Goal: Task Accomplishment & Management: Use online tool/utility

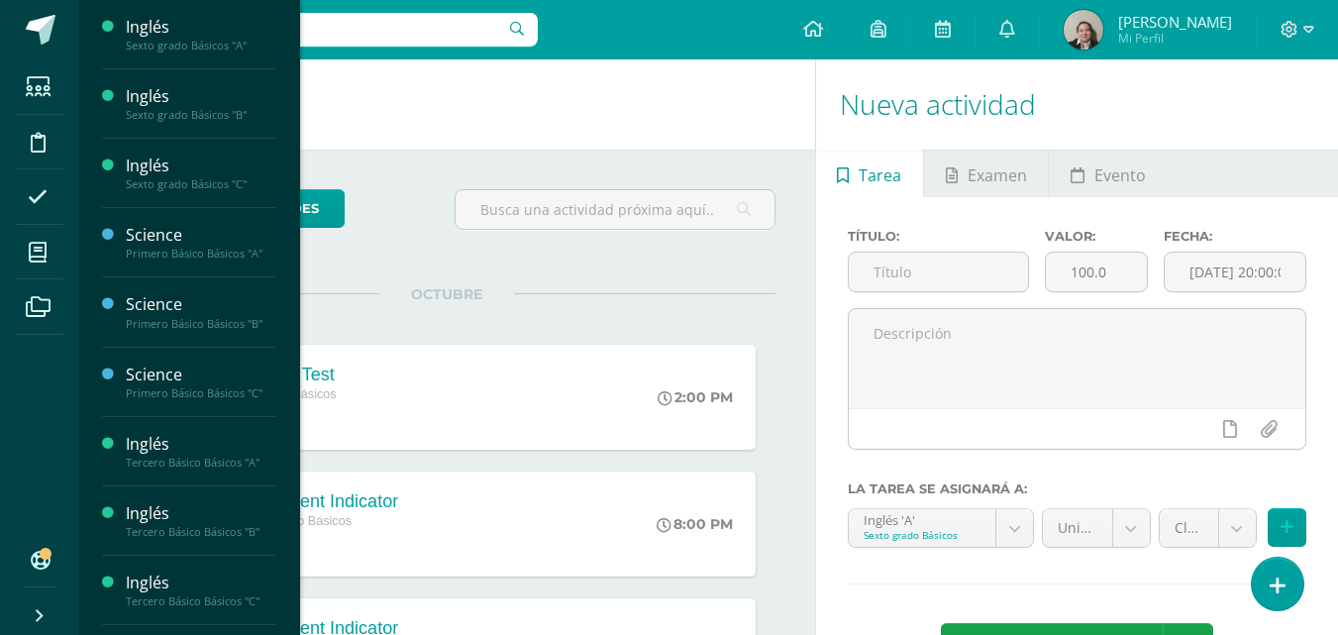
click at [183, 75] on span "Actividades" at bounding box center [186, 79] width 76 height 19
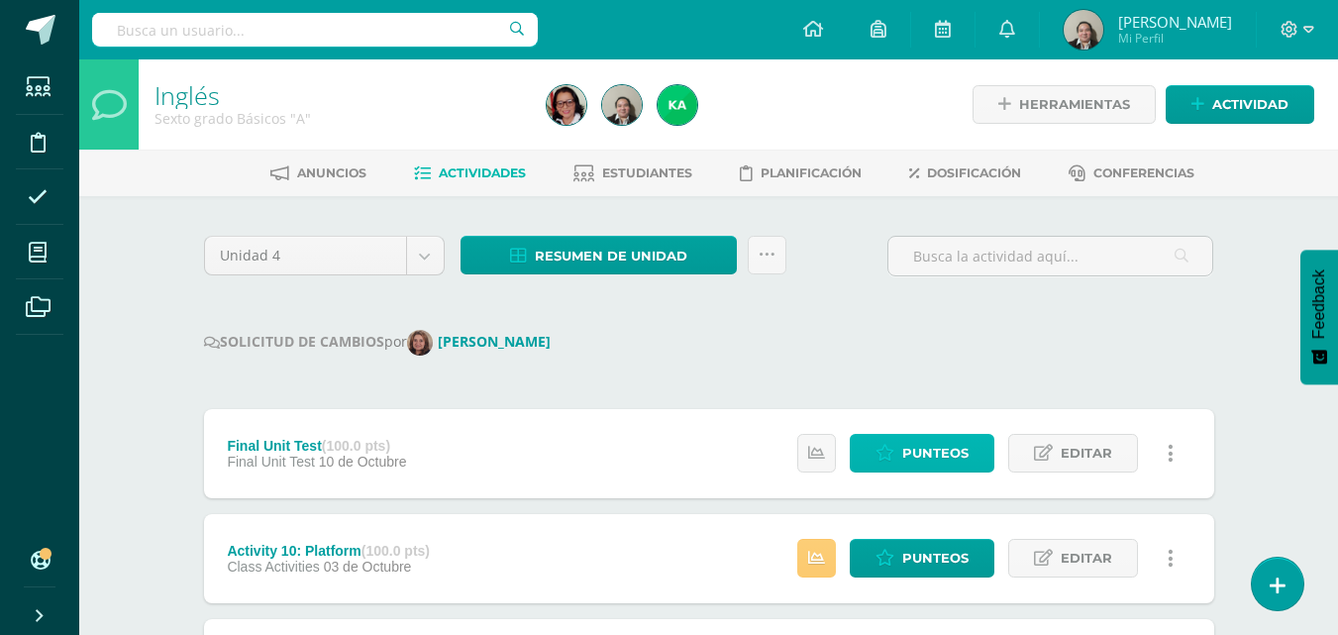
click at [917, 449] on span "Punteos" at bounding box center [935, 453] width 66 height 37
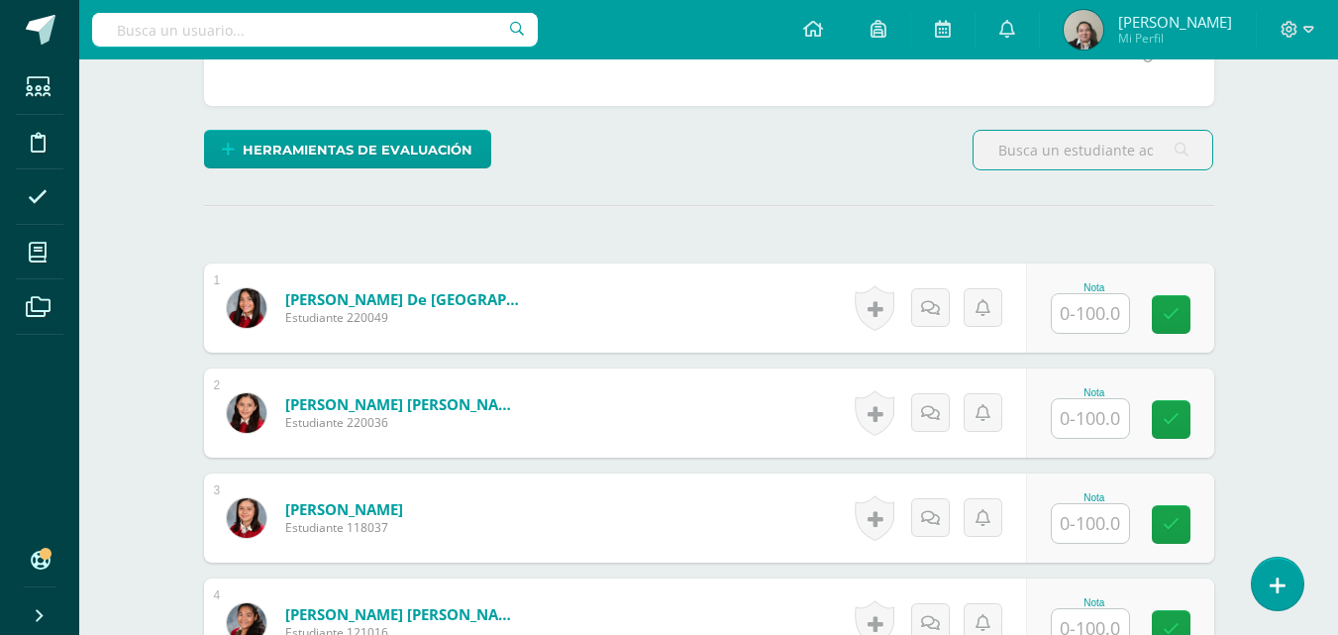
scroll to position [477, 0]
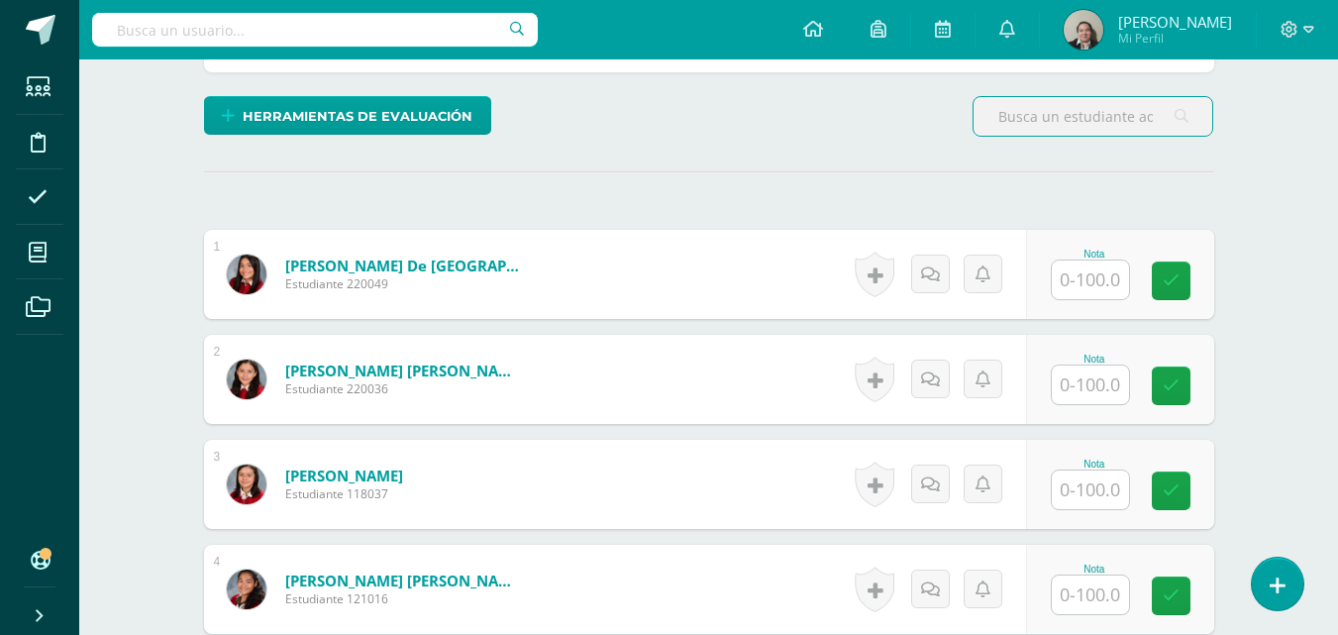
click at [1084, 389] on input "text" at bounding box center [1090, 385] width 77 height 39
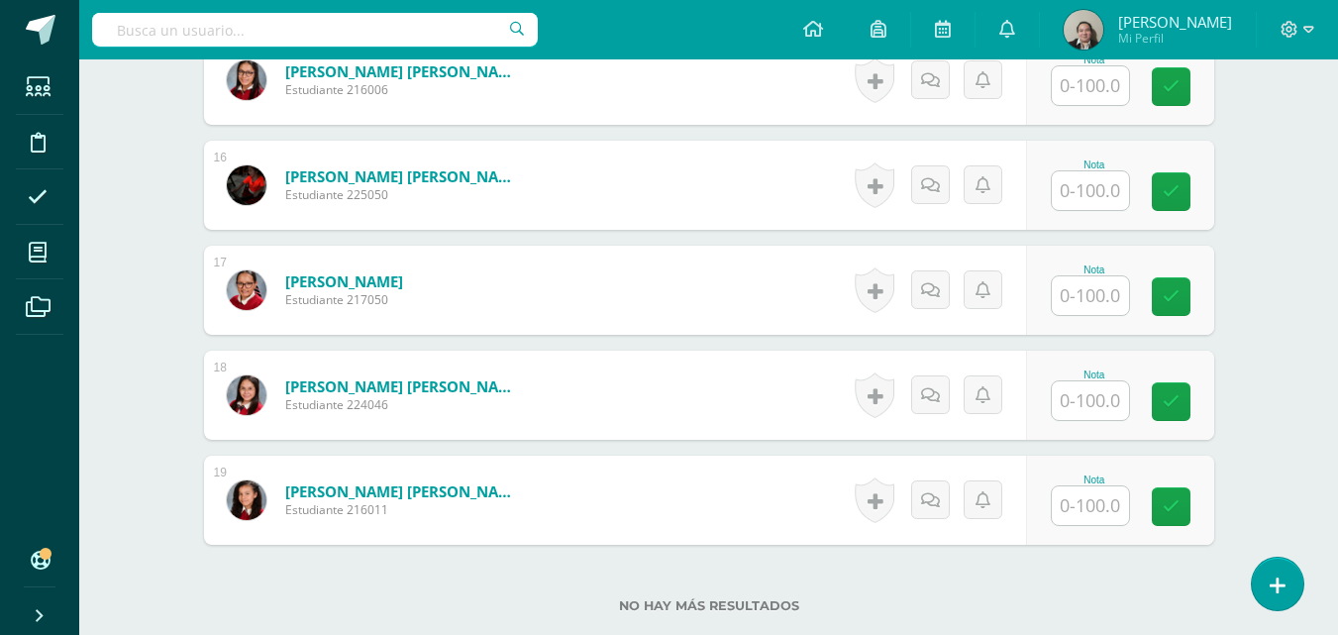
scroll to position [1587, 0]
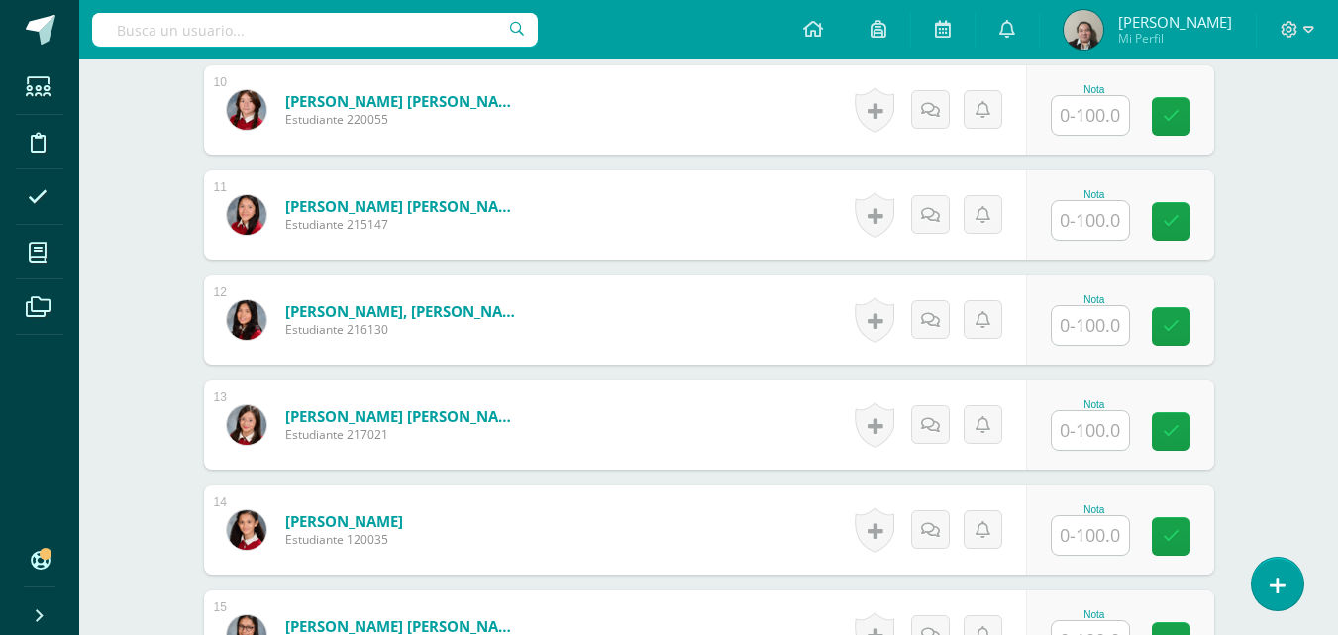
click at [1070, 215] on input "text" at bounding box center [1090, 220] width 77 height 39
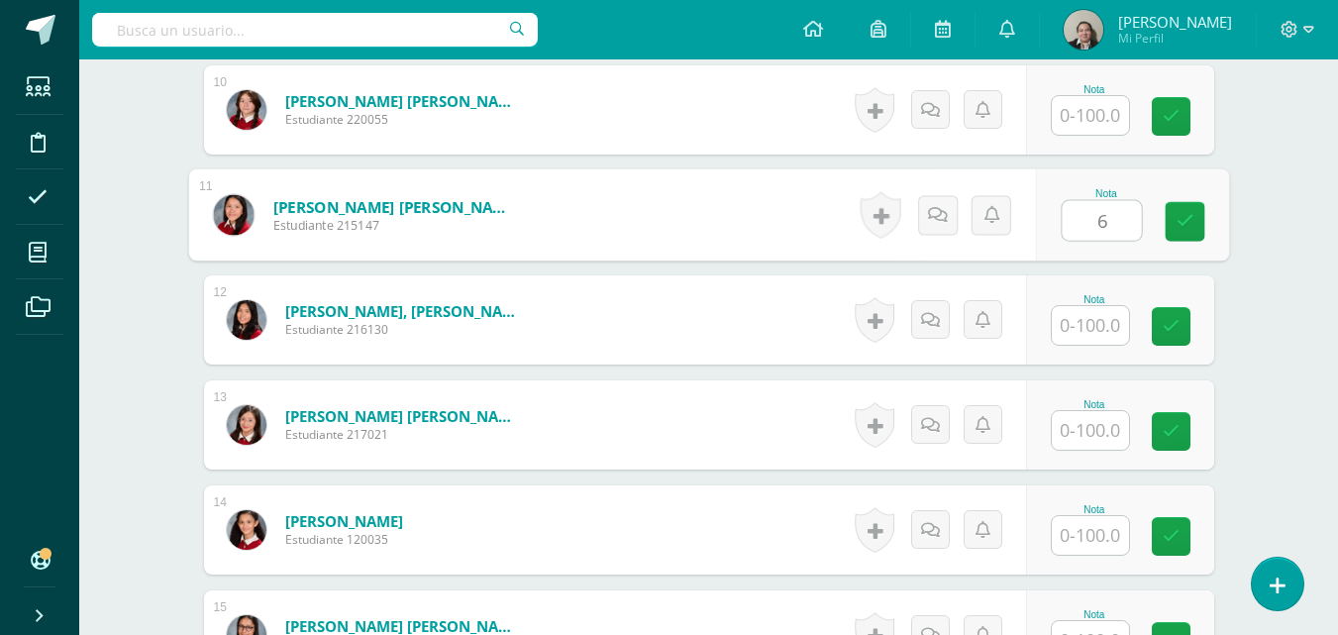
type input "60"
click at [1180, 221] on icon at bounding box center [1185, 221] width 18 height 17
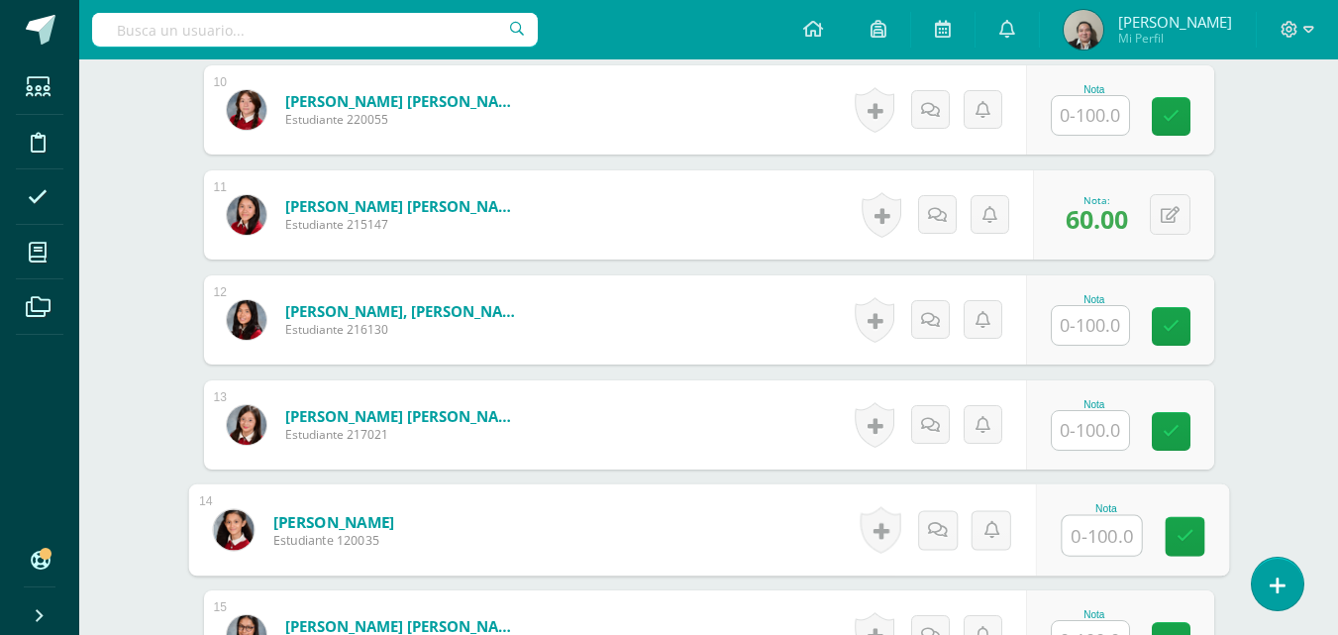
click at [1093, 546] on input "text" at bounding box center [1101, 536] width 79 height 40
type input "87"
click at [1189, 531] on icon at bounding box center [1185, 536] width 18 height 17
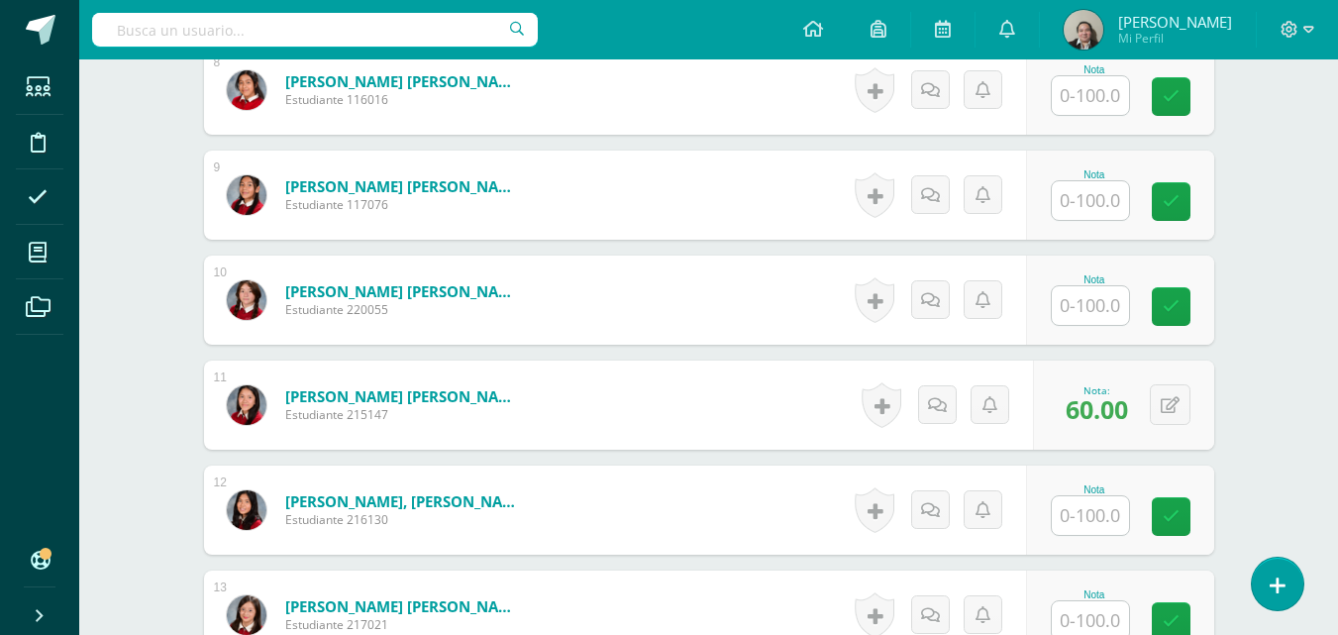
scroll to position [1389, 0]
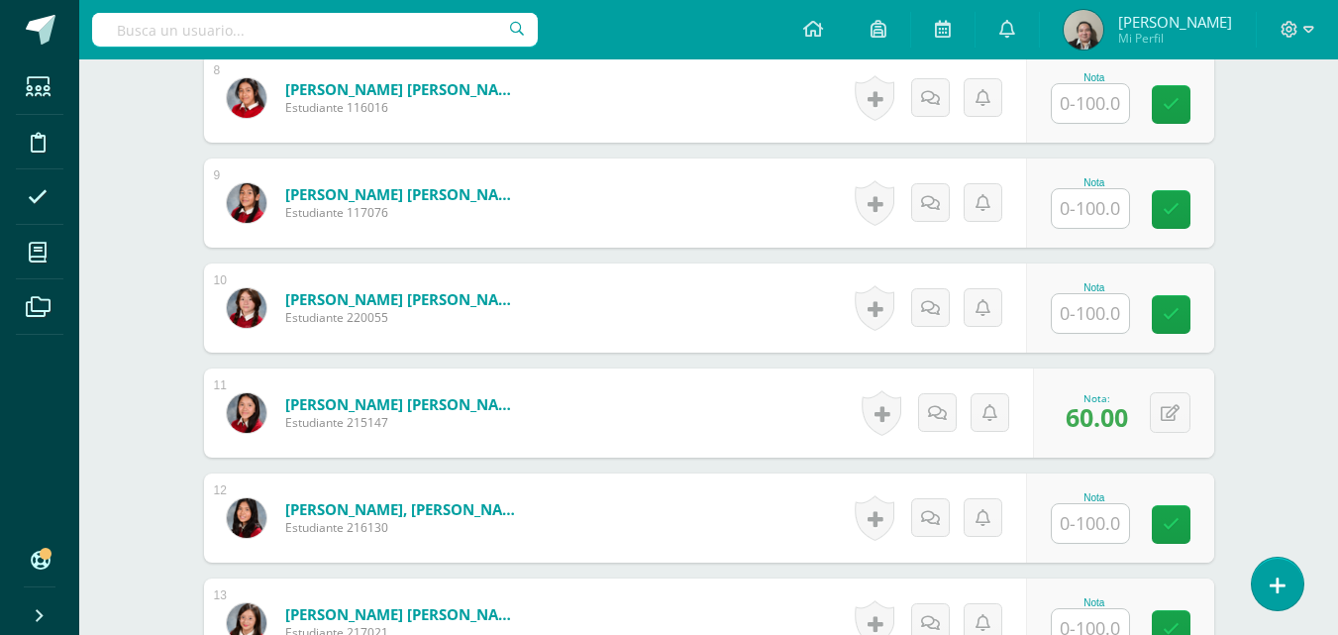
click at [1071, 213] on input "text" at bounding box center [1090, 208] width 77 height 39
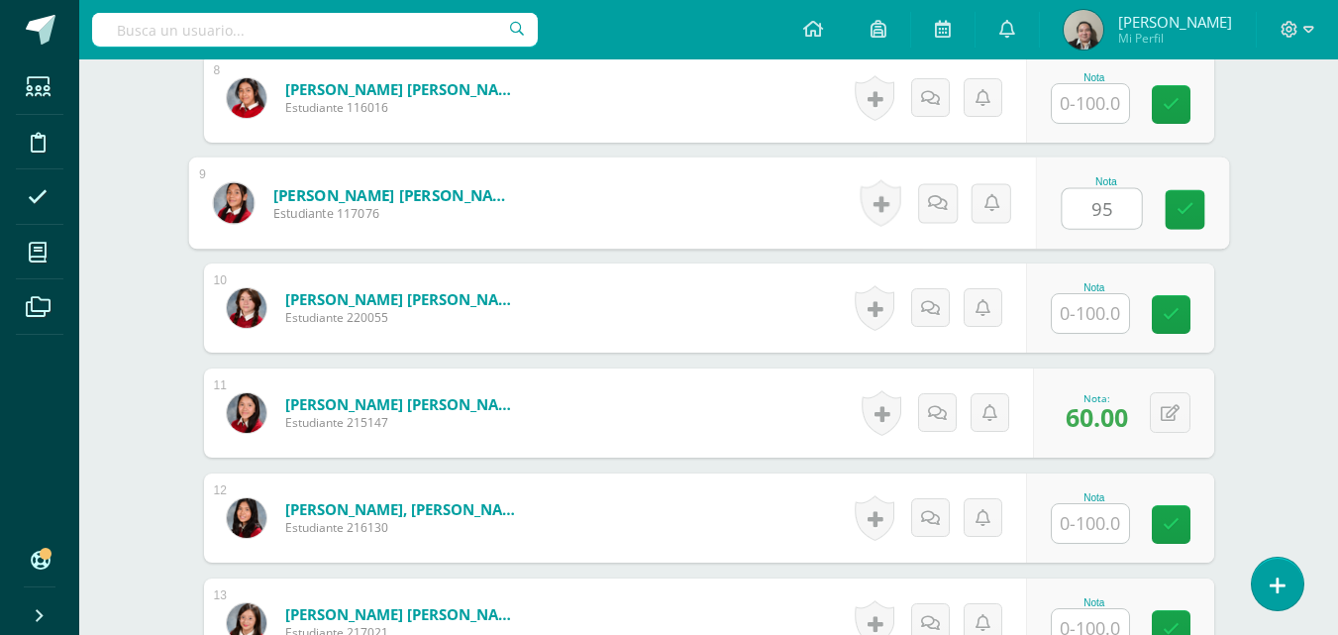
type input "95"
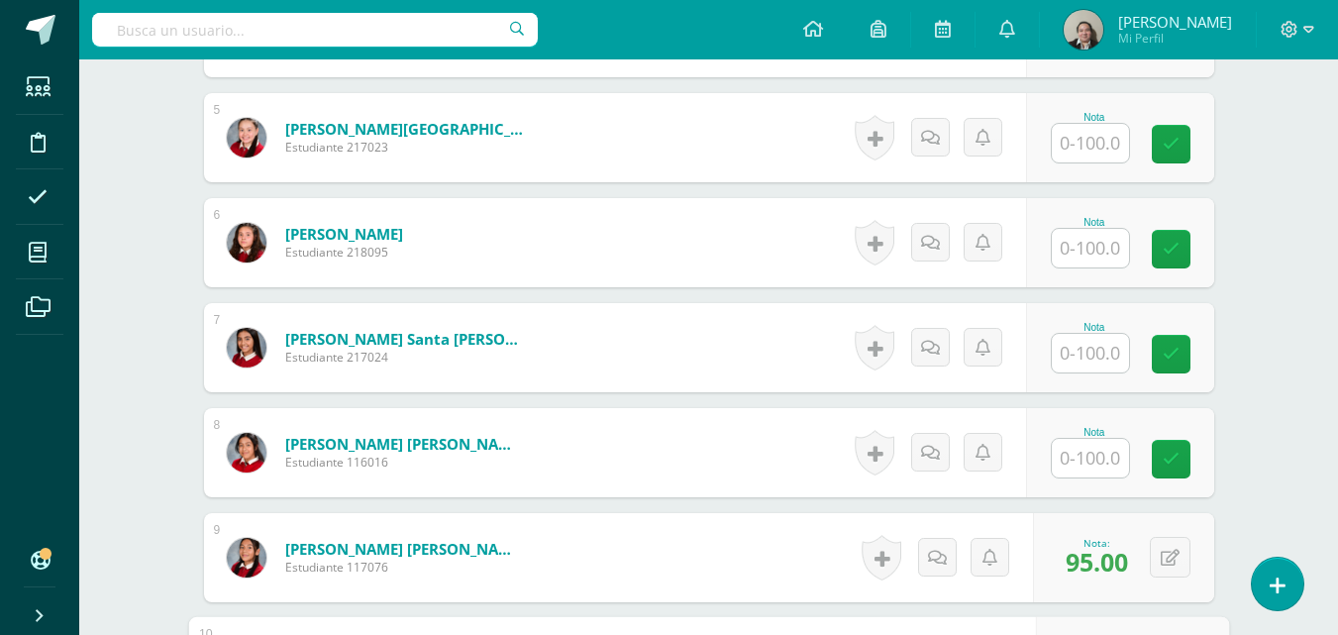
scroll to position [993, 0]
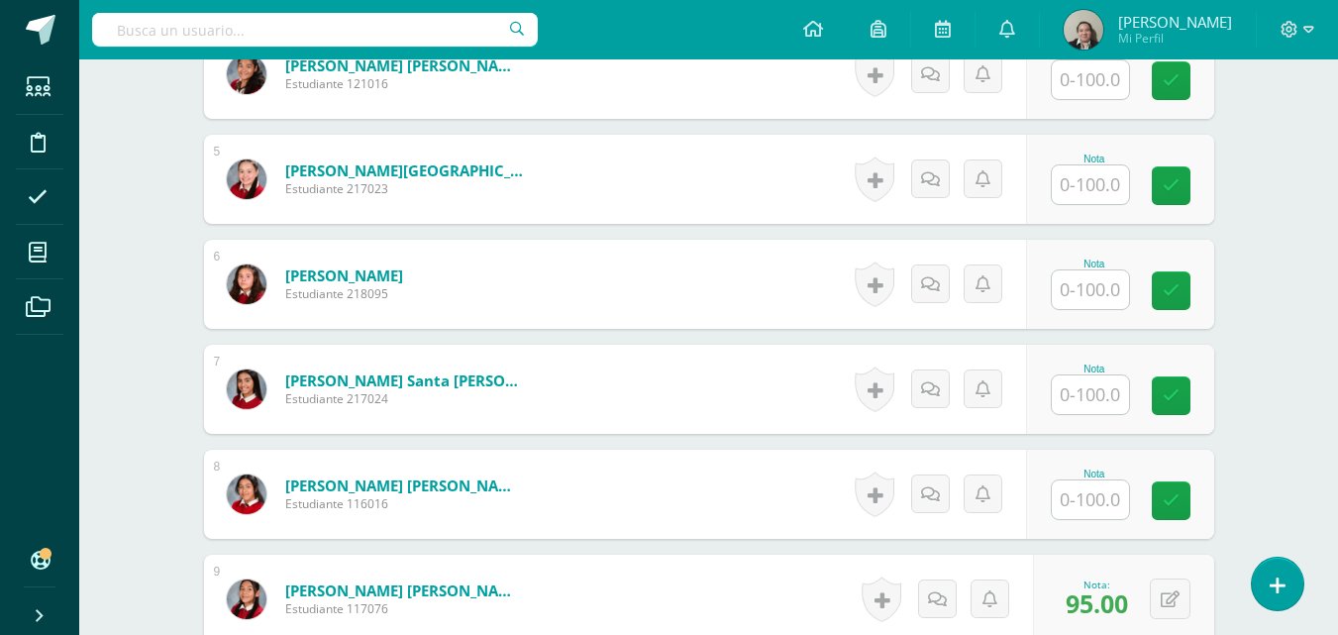
click at [1117, 397] on input "text" at bounding box center [1090, 394] width 77 height 39
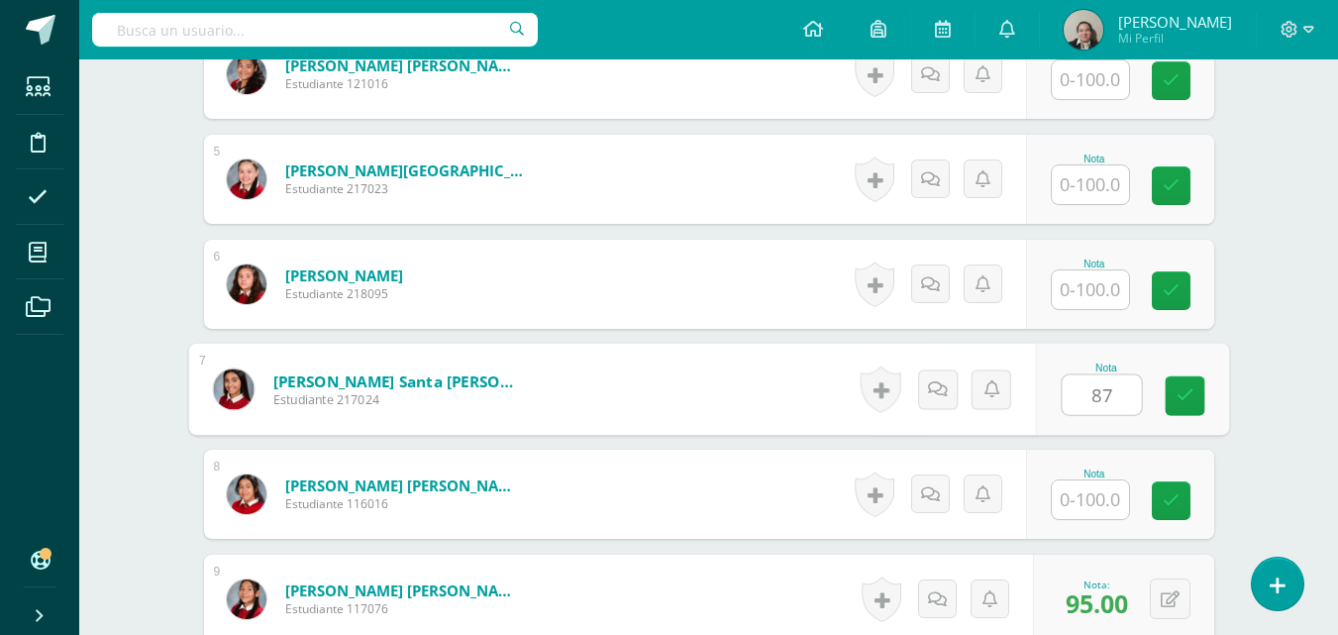
type input "87"
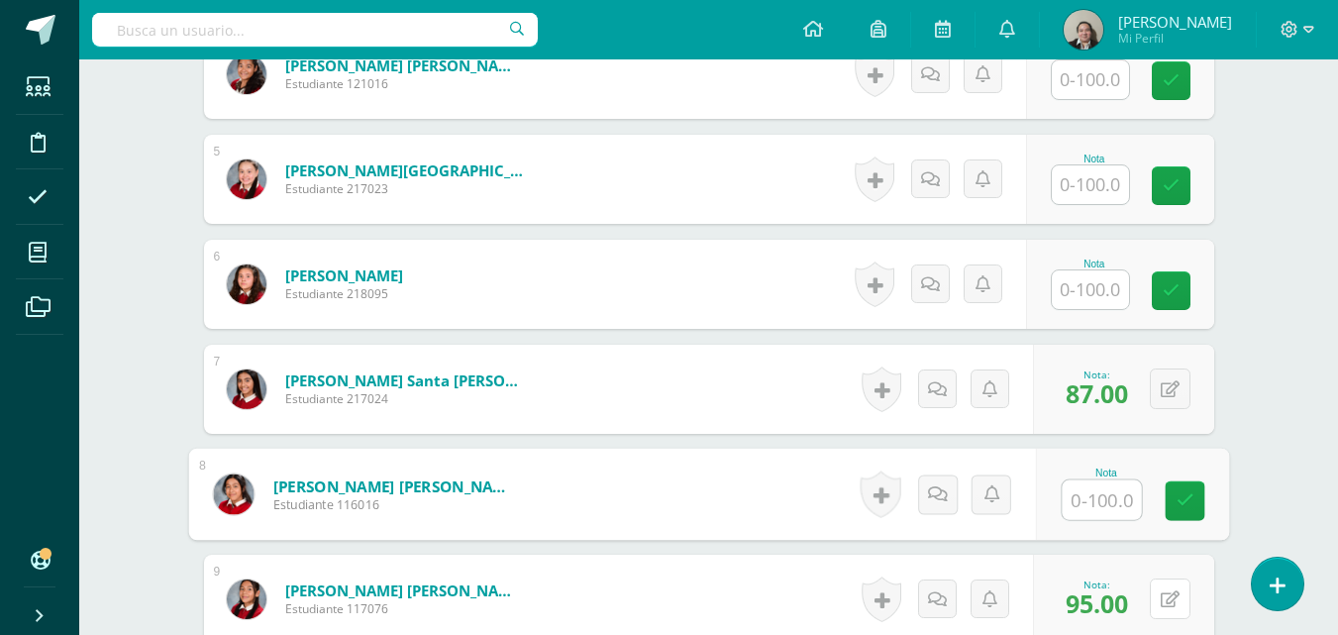
click at [1177, 594] on icon at bounding box center [1170, 599] width 19 height 17
click at [1079, 489] on input "text" at bounding box center [1101, 500] width 79 height 40
type input "95"
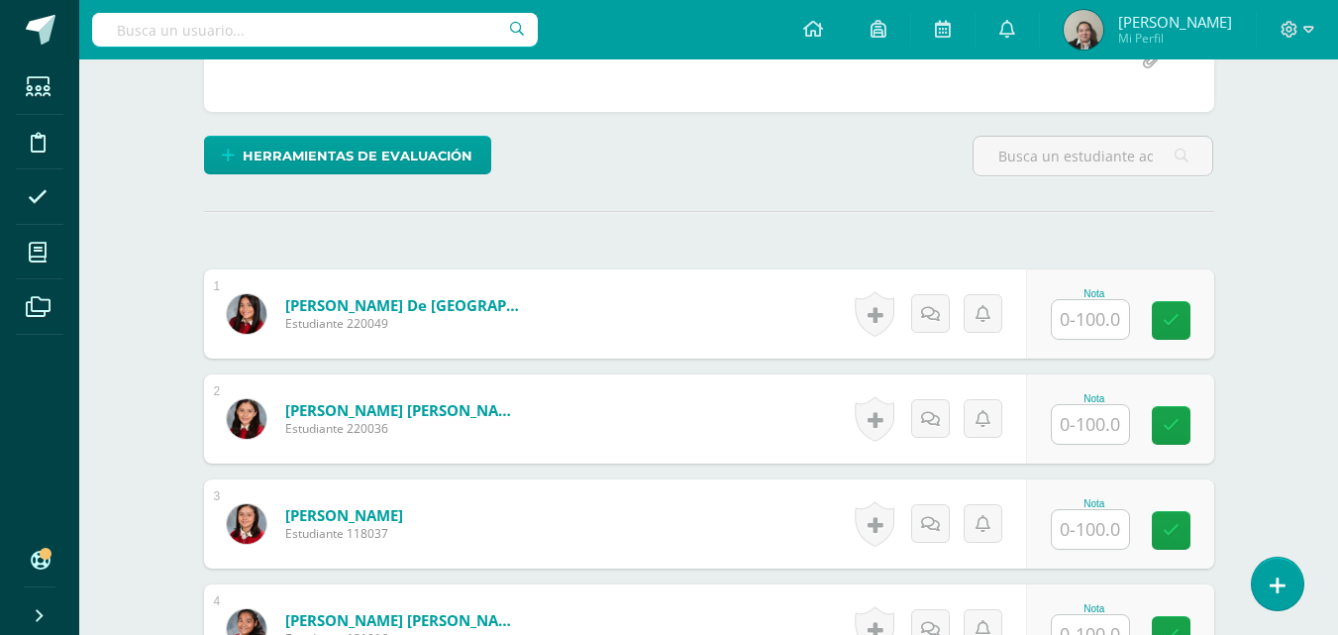
scroll to position [975, 0]
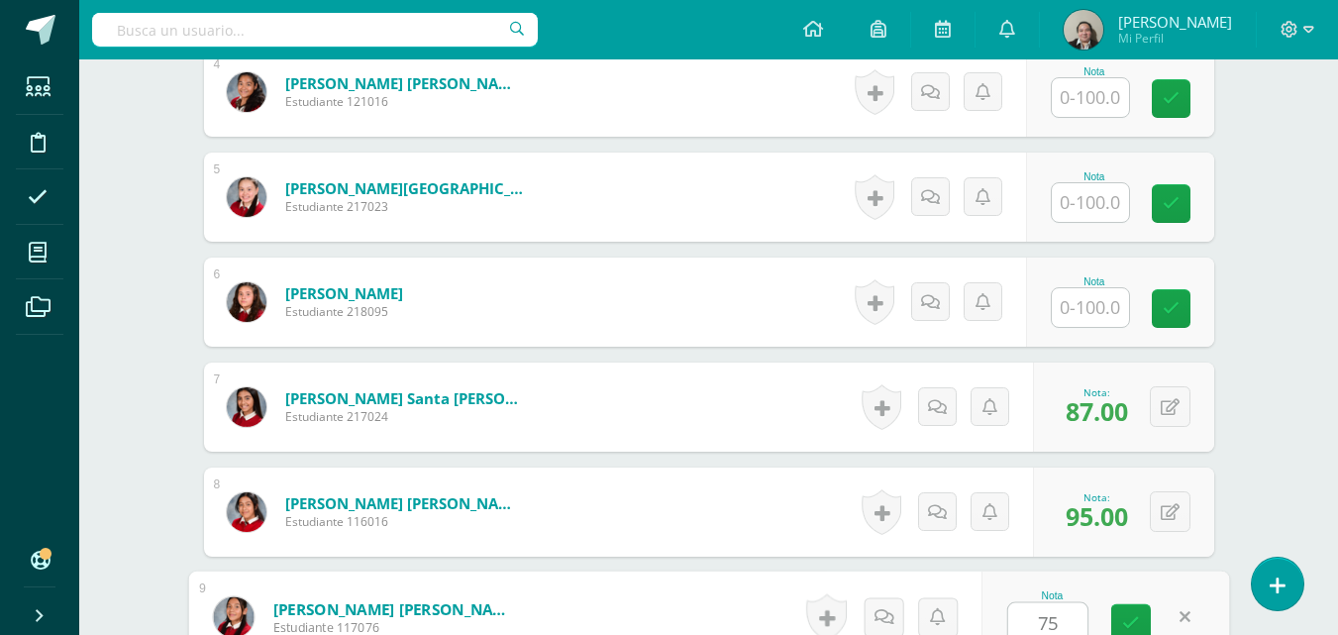
type input "7"
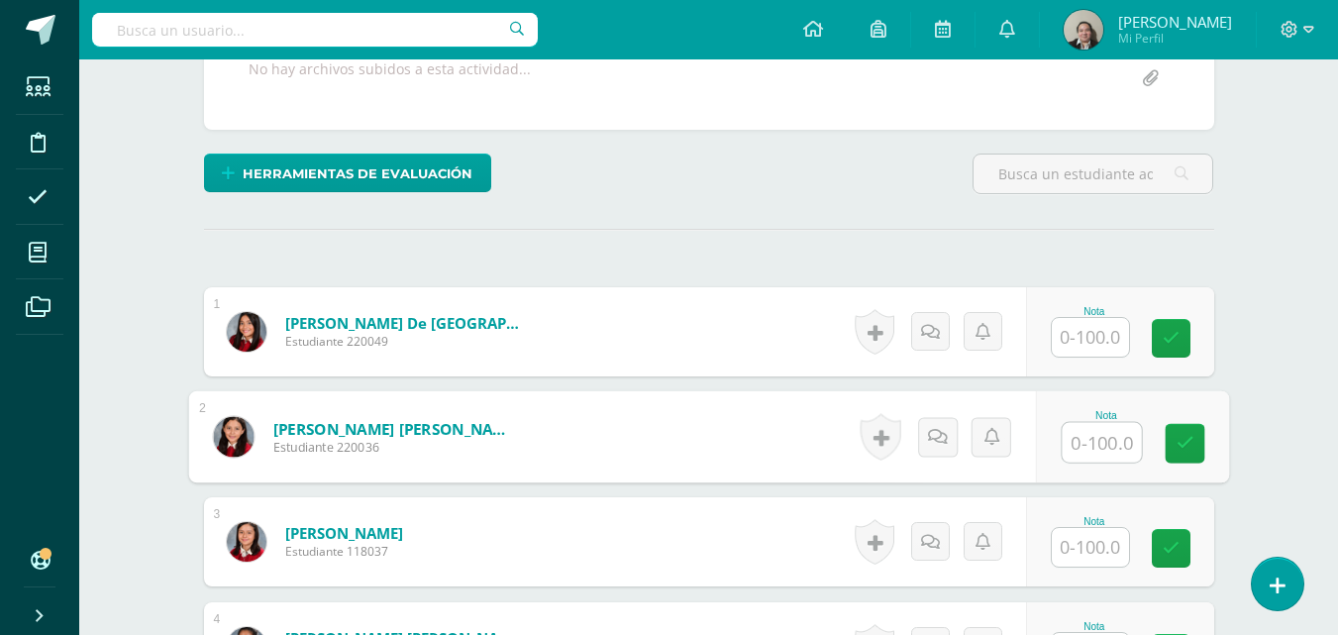
click at [1057, 445] on div "Nota" at bounding box center [1131, 437] width 193 height 92
type input "76"
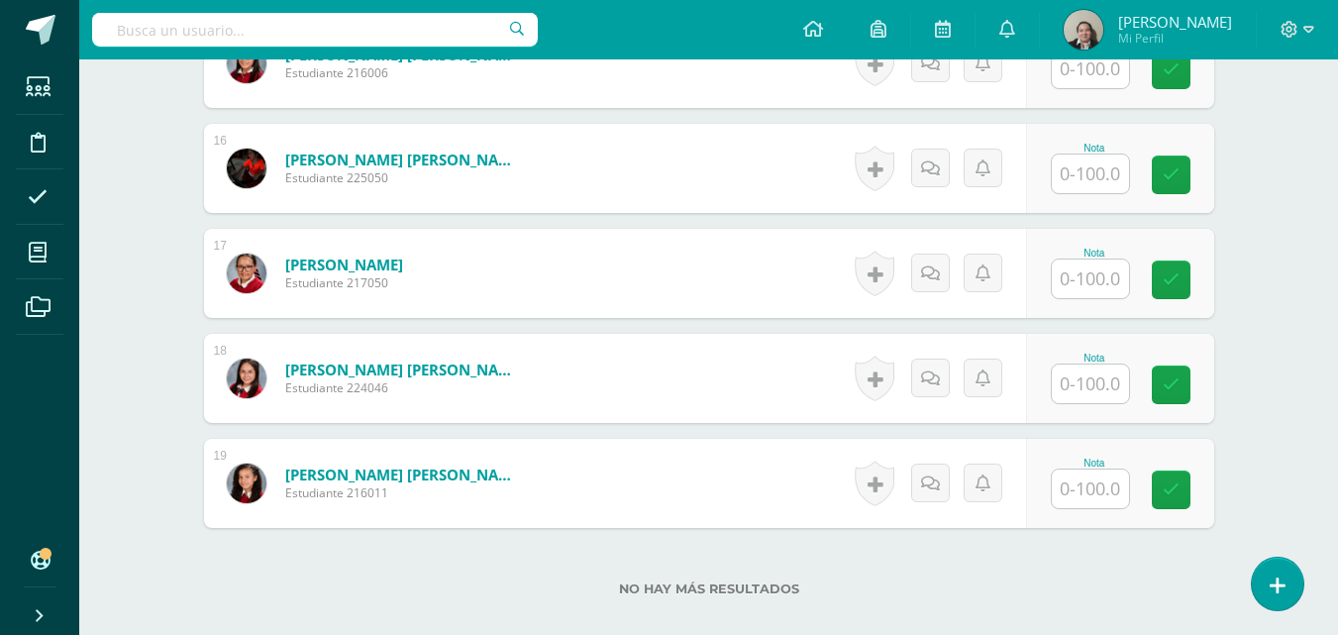
scroll to position [2163, 0]
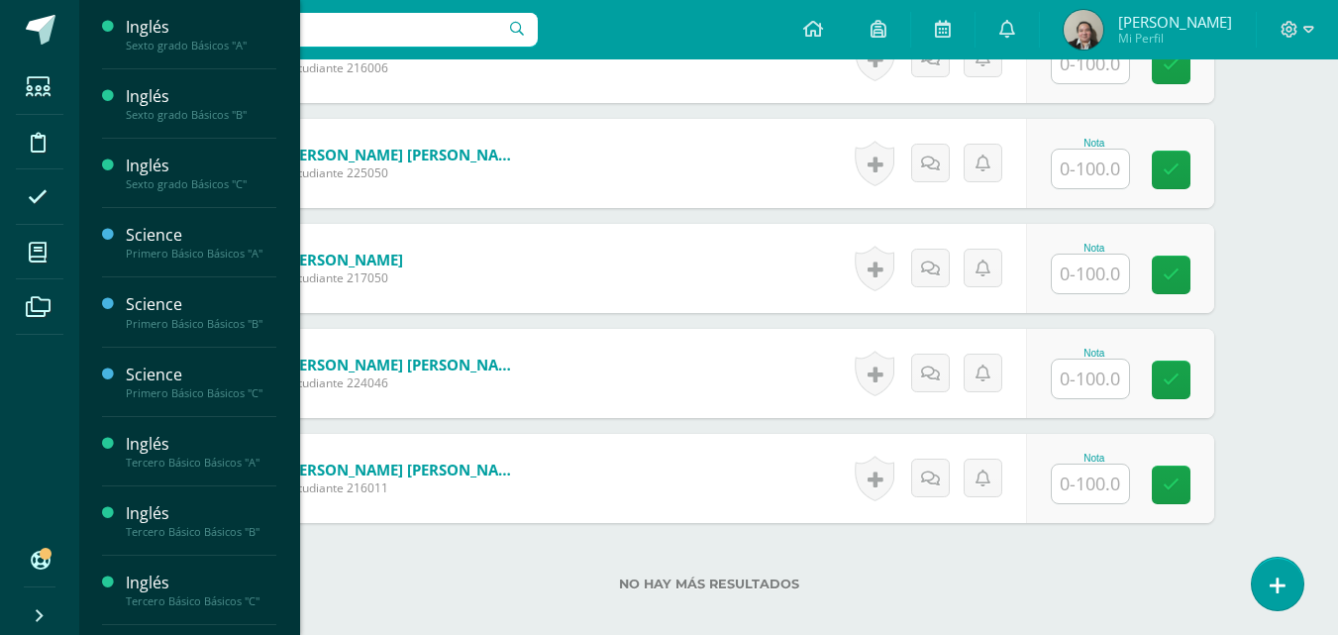
click at [169, 153] on span "Actividades" at bounding box center [186, 149] width 76 height 19
